Goal: Find specific page/section

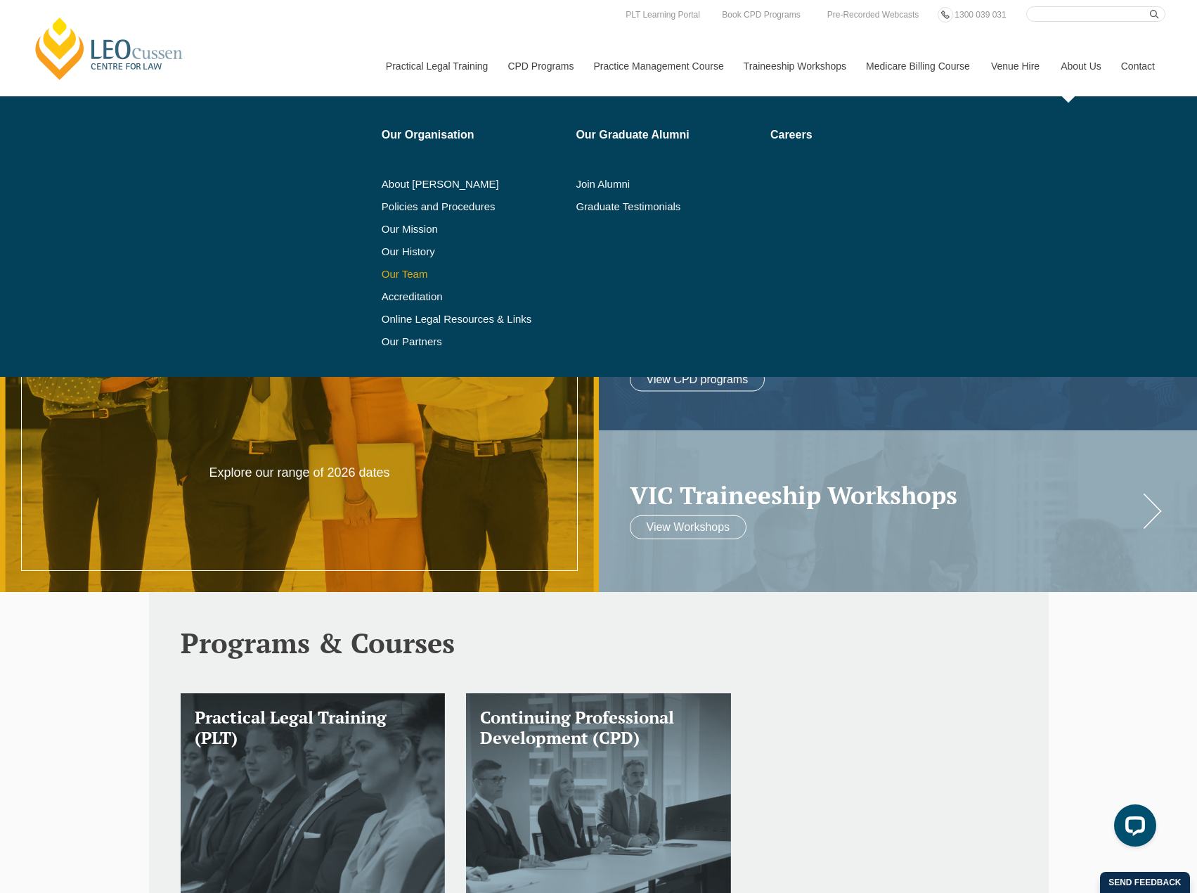
click at [418, 269] on link "Our Team" at bounding box center [474, 274] width 185 height 11
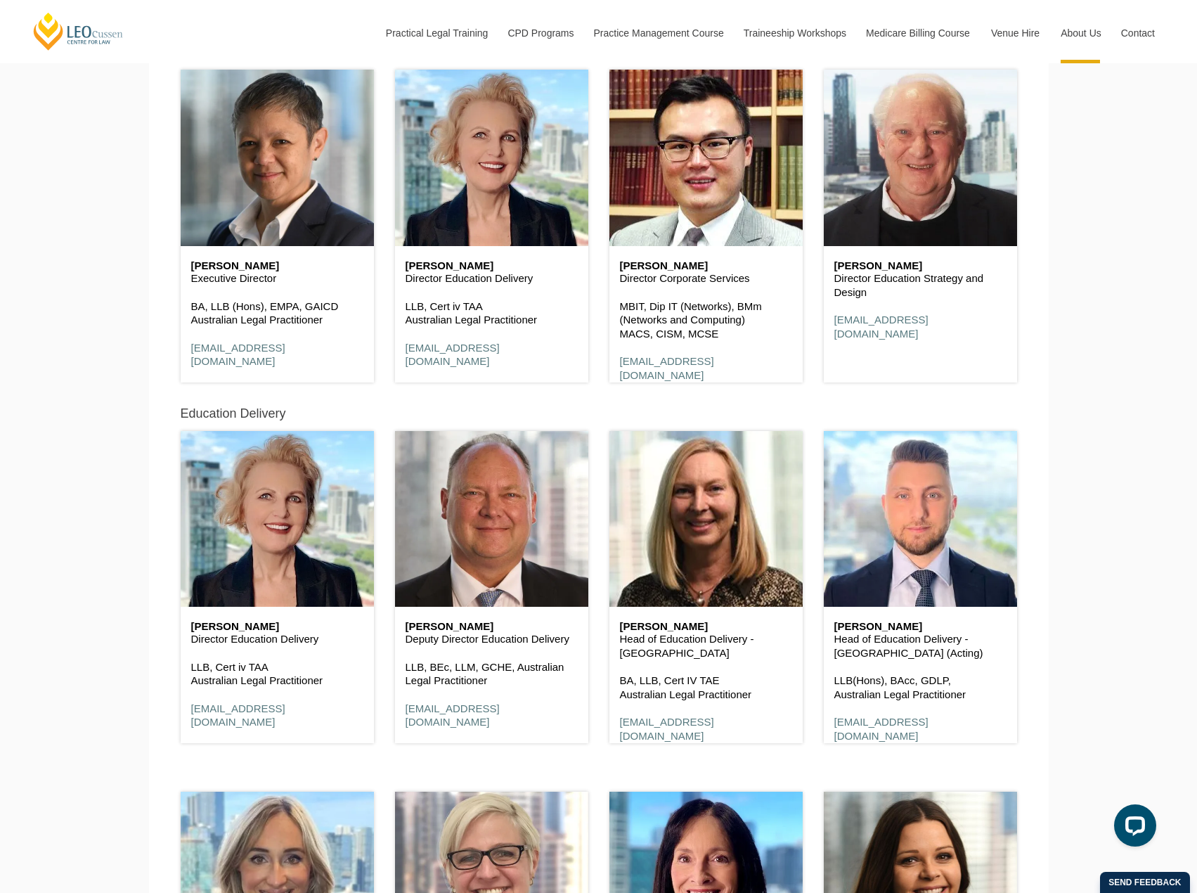
scroll to position [914, 0]
